Goal: Ask a question

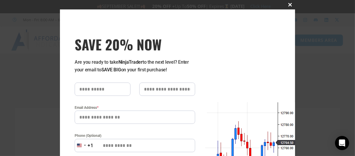
type input "**********"
click at [288, 4] on span at bounding box center [290, 5] width 9 height 4
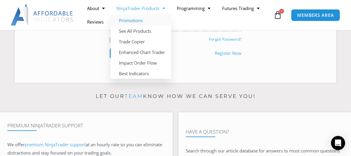
scroll to position [196, 0]
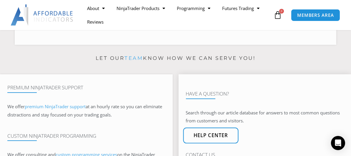
click at [207, 133] on span "Help center" at bounding box center [210, 135] width 35 height 5
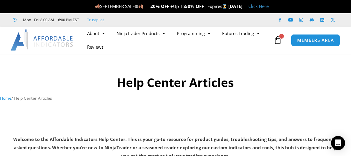
click at [214, 94] on nav "Home / Help Center Articles" at bounding box center [175, 98] width 351 height 8
click at [339, 140] on icon "Open Intercom Messenger" at bounding box center [337, 143] width 7 height 8
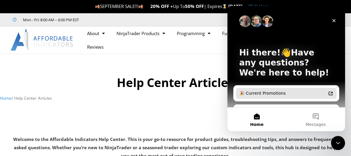
scroll to position [15, 0]
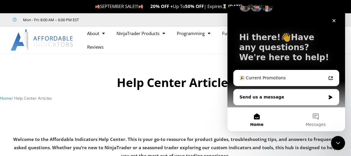
click at [280, 98] on div "Send us a message" at bounding box center [282, 97] width 86 height 6
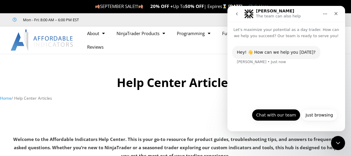
click at [276, 115] on button "Chat with our team" at bounding box center [275, 115] width 49 height 12
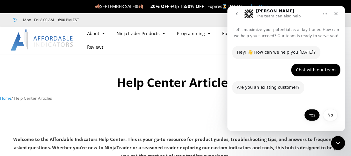
click at [312, 114] on button "Yes" at bounding box center [312, 115] width 16 height 12
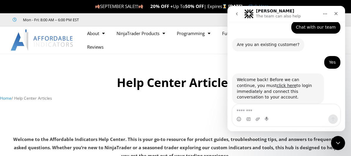
scroll to position [48, 0]
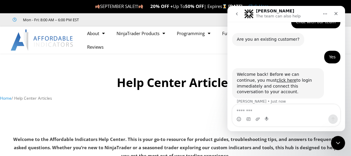
click at [250, 109] on textarea "Message…" at bounding box center [286, 109] width 108 height 10
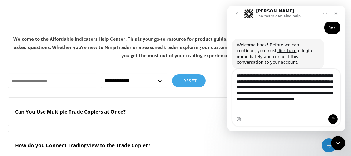
scroll to position [196, 0]
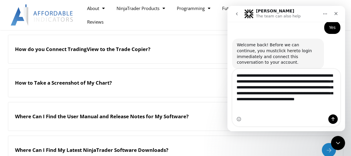
type textarea "**********"
click at [276, 50] on link "click here" at bounding box center [286, 50] width 20 height 5
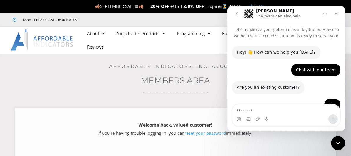
scroll to position [48, 0]
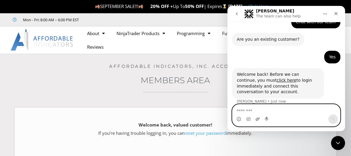
click at [256, 120] on icon "Upload attachment" at bounding box center [257, 118] width 4 height 3
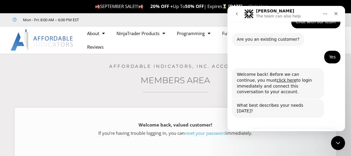
scroll to position [84, 0]
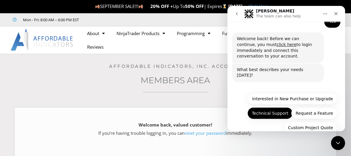
click at [263, 107] on button "Technical Support" at bounding box center [269, 113] width 45 height 12
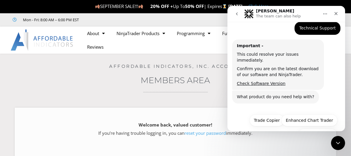
scroll to position [149, 0]
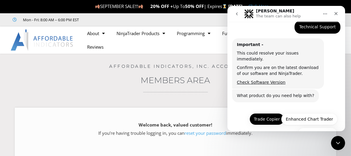
click at [264, 113] on button "Trade Copier" at bounding box center [266, 119] width 35 height 12
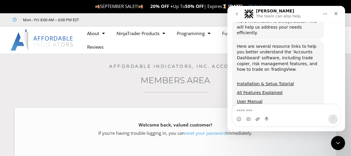
scroll to position [277, 0]
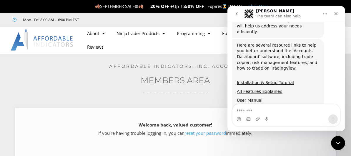
click at [255, 108] on textarea "Message…" at bounding box center [286, 109] width 108 height 10
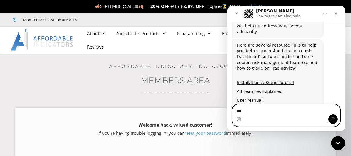
drag, startPoint x: 249, startPoint y: 110, endPoint x: 253, endPoint y: 105, distance: 6.9
click at [249, 110] on textarea "***" at bounding box center [286, 109] width 108 height 10
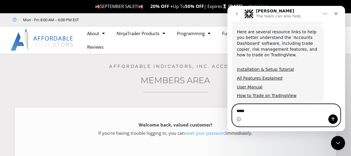
click at [249, 110] on textarea "****" at bounding box center [286, 109] width 108 height 10
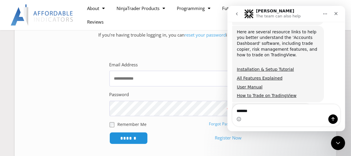
scroll to position [0, 0]
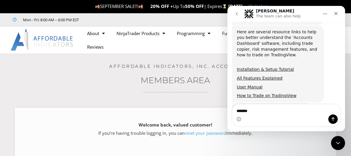
drag, startPoint x: 283, startPoint y: 118, endPoint x: 286, endPoint y: 104, distance: 14.0
click at [283, 118] on div "Intercom messenger" at bounding box center [286, 118] width 108 height 9
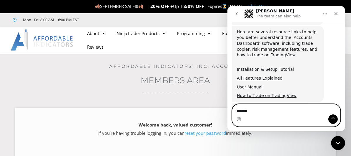
click at [250, 110] on textarea "*******" at bounding box center [286, 109] width 108 height 10
type textarea "**********"
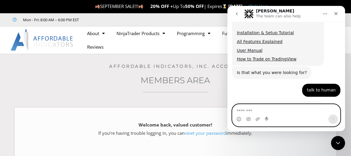
scroll to position [348, 0]
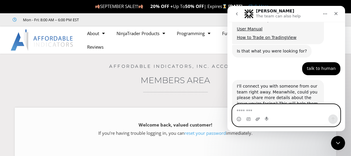
click at [257, 118] on icon "Upload attachment" at bounding box center [257, 118] width 5 height 5
click at [258, 119] on icon "Upload attachment" at bounding box center [257, 118] width 4 height 3
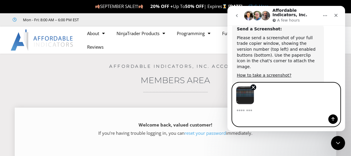
scroll to position [467, 0]
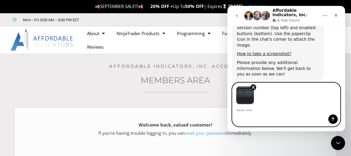
click at [279, 98] on div "Image previews" at bounding box center [286, 93] width 108 height 21
click at [332, 119] on icon "Send a message…" at bounding box center [332, 119] width 3 height 4
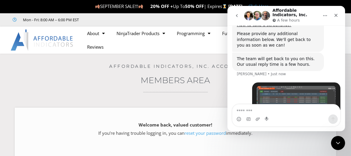
scroll to position [499, 0]
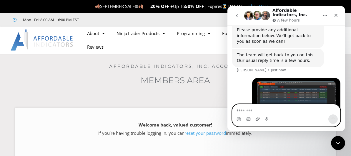
click at [256, 118] on icon "Upload attachment" at bounding box center [257, 118] width 4 height 3
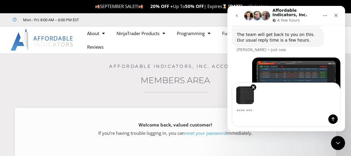
scroll to position [521, 0]
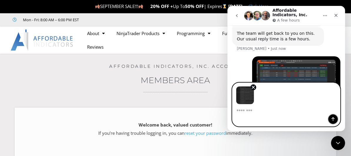
click at [329, 120] on button "Send a message…" at bounding box center [332, 118] width 9 height 9
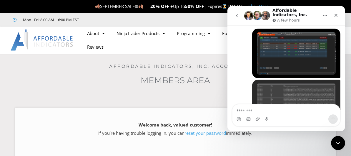
scroll to position [552, 0]
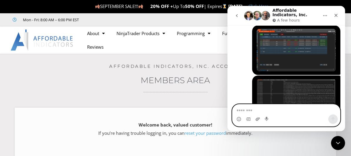
click at [257, 119] on icon "Upload attachment" at bounding box center [257, 118] width 5 height 5
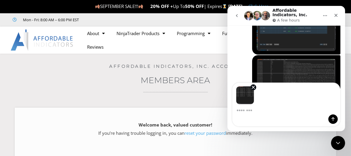
scroll to position [573, 0]
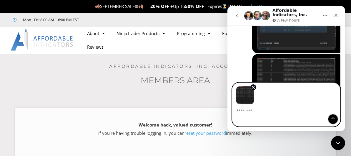
click at [333, 119] on icon "Send a message…" at bounding box center [332, 119] width 3 height 4
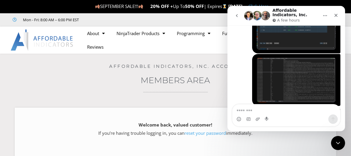
scroll to position [595, 0]
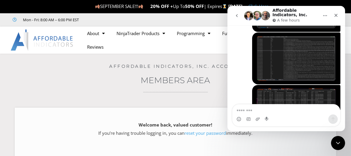
click at [245, 109] on textarea "Message…" at bounding box center [286, 109] width 108 height 10
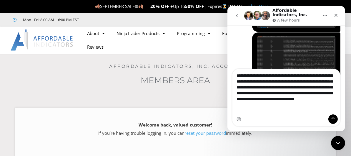
scroll to position [624, 0]
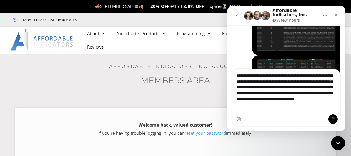
type textarea "**********"
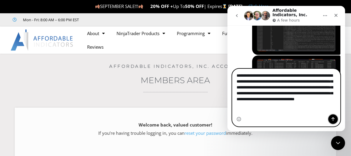
click at [333, 117] on icon "Send a message…" at bounding box center [332, 118] width 5 height 5
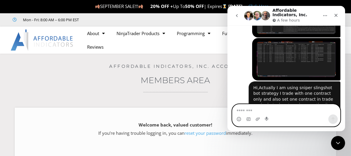
scroll to position [643, 0]
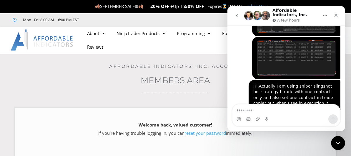
click at [238, 80] on div "Hi,Actually I am using sniper slingshot bot strategy I trade with one contract …" at bounding box center [286, 110] width 108 height 60
